Goal: Information Seeking & Learning: Learn about a topic

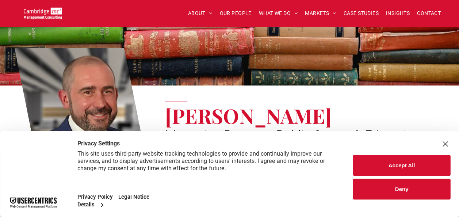
scroll to position [110, 0]
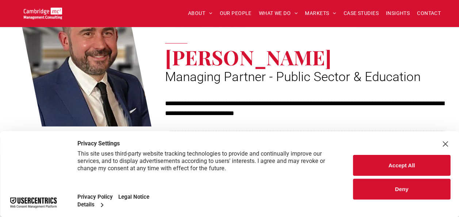
click at [394, 190] on button "Deny" at bounding box center [401, 189] width 97 height 21
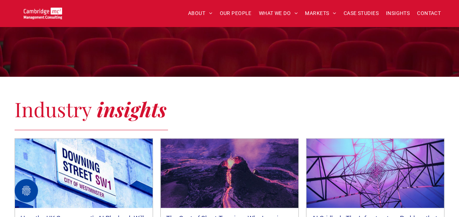
scroll to position [512, 0]
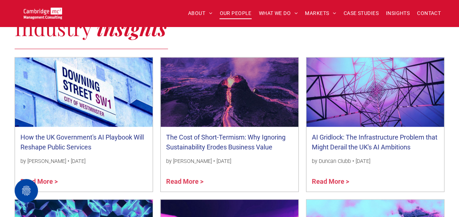
click at [239, 14] on span "OUR PEOPLE" at bounding box center [236, 13] width 32 height 11
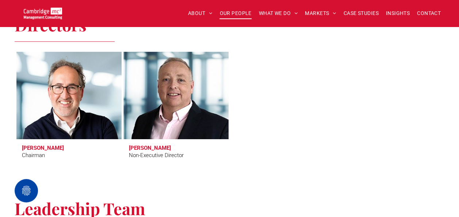
scroll to position [329, 0]
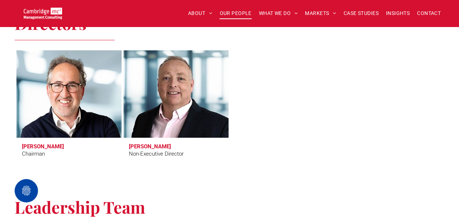
click at [50, 145] on h3 "Tim Passingham" at bounding box center [43, 146] width 42 height 7
click at [76, 90] on link at bounding box center [68, 94] width 111 height 93
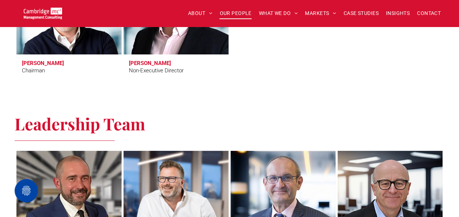
scroll to position [365, 0]
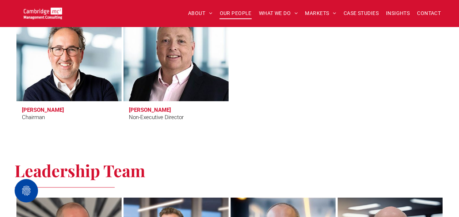
click at [163, 79] on link at bounding box center [175, 57] width 111 height 93
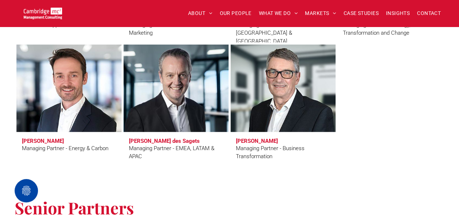
scroll to position [767, 0]
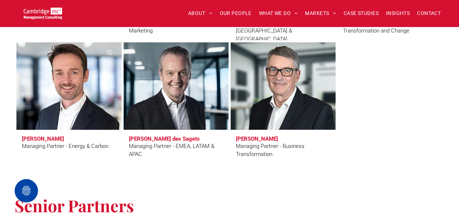
click at [72, 94] on link at bounding box center [68, 86] width 111 height 93
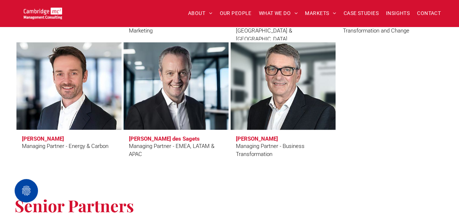
click at [289, 98] on link at bounding box center [282, 86] width 111 height 93
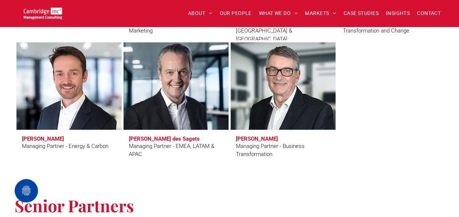
click at [172, 86] on link at bounding box center [175, 86] width 111 height 93
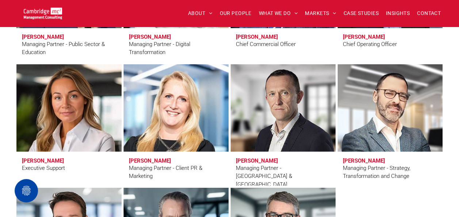
scroll to position [621, 0]
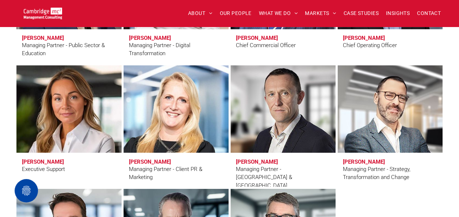
click at [280, 125] on link at bounding box center [282, 108] width 111 height 93
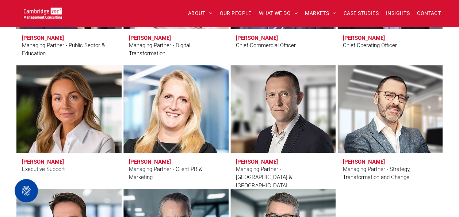
click at [186, 103] on link at bounding box center [175, 108] width 111 height 93
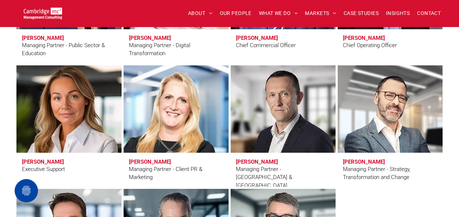
click at [83, 107] on link at bounding box center [68, 108] width 111 height 93
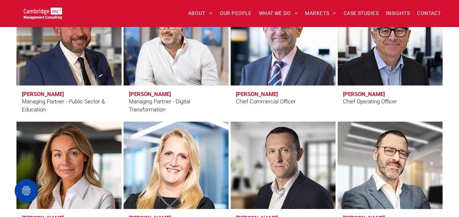
scroll to position [475, 0]
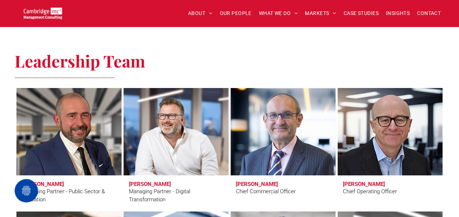
click at [387, 140] on link at bounding box center [389, 131] width 111 height 93
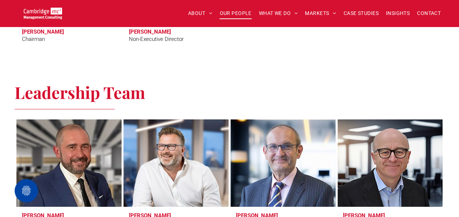
scroll to position [548, 0]
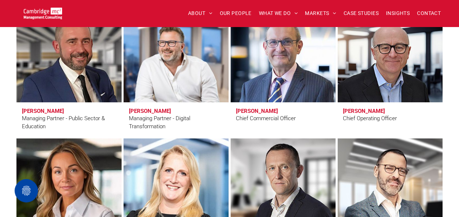
click at [65, 71] on link at bounding box center [68, 58] width 111 height 93
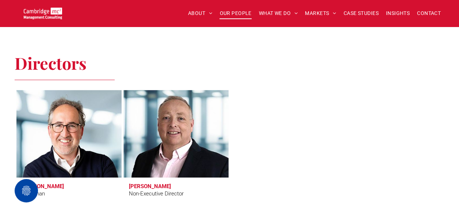
scroll to position [256, 0]
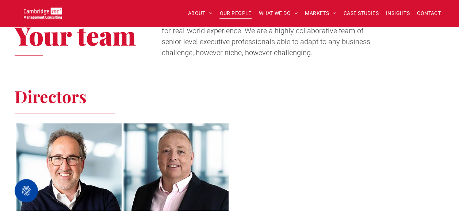
click at [77, 153] on link at bounding box center [68, 167] width 111 height 93
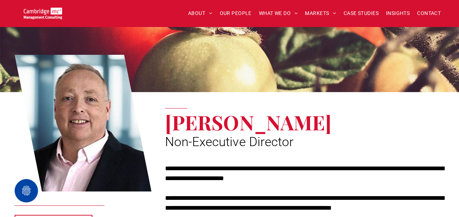
scroll to position [37, 0]
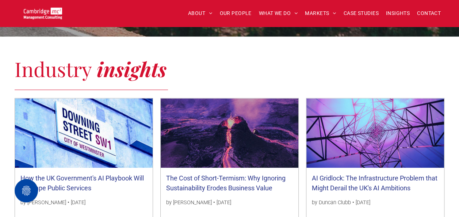
scroll to position [512, 0]
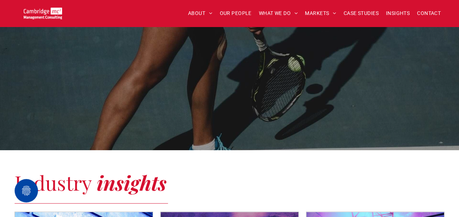
scroll to position [438, 0]
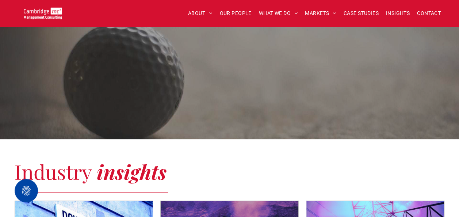
scroll to position [146, 0]
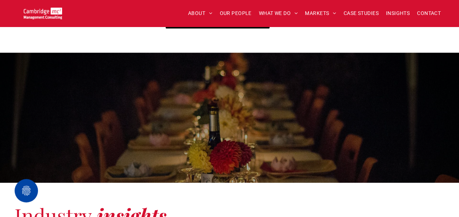
scroll to position [512, 0]
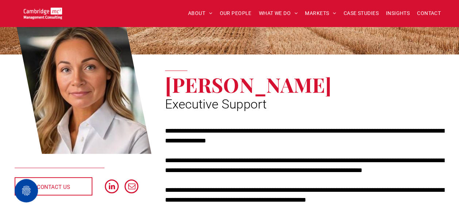
scroll to position [110, 0]
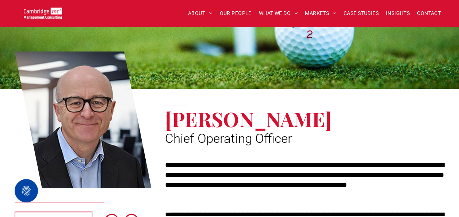
scroll to position [146, 0]
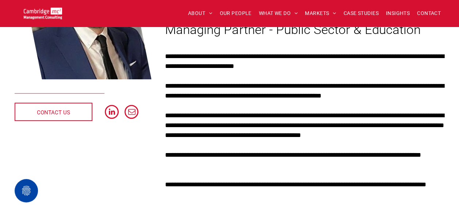
scroll to position [37, 0]
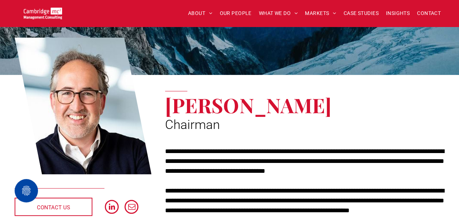
scroll to position [73, 0]
